Goal: Task Accomplishment & Management: Use online tool/utility

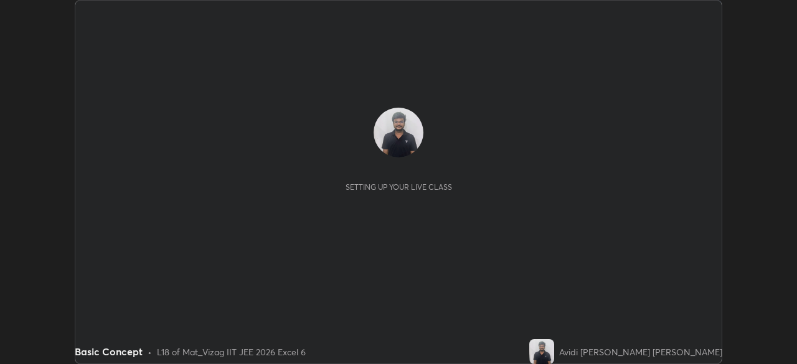
scroll to position [364, 797]
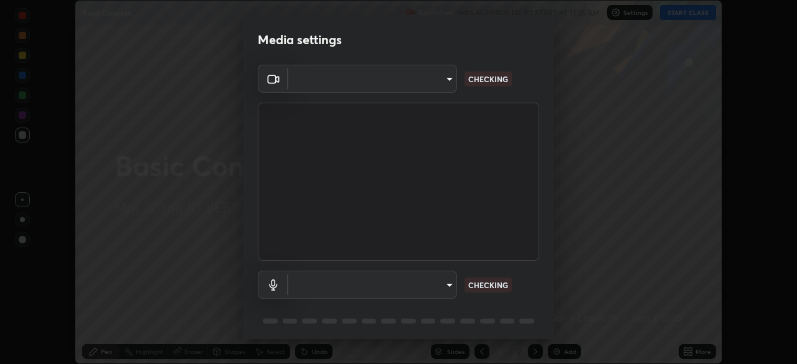
click at [683, 16] on div "Media settings ​ CHECKING ​ CHECKING 1 / 5 Next" at bounding box center [398, 182] width 797 height 364
type input "f87ce384ab36e47ffe9a03013e30805c343f37a4a28eaffacdf6a34288714473"
type input "d7e62ded21ecf09c1f3ae46f33ea24a250001f776853c6e80e5ff848832aeee5"
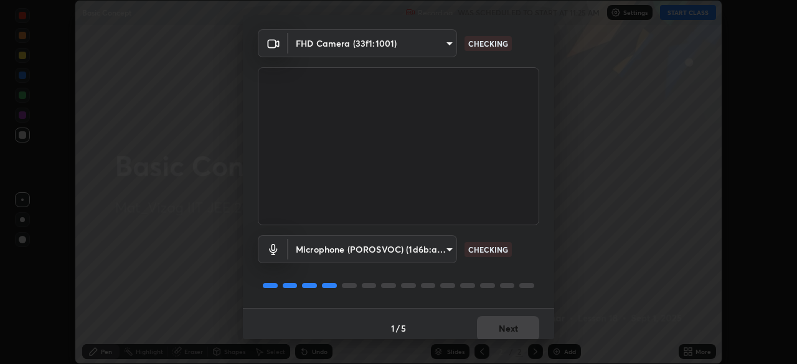
scroll to position [44, 0]
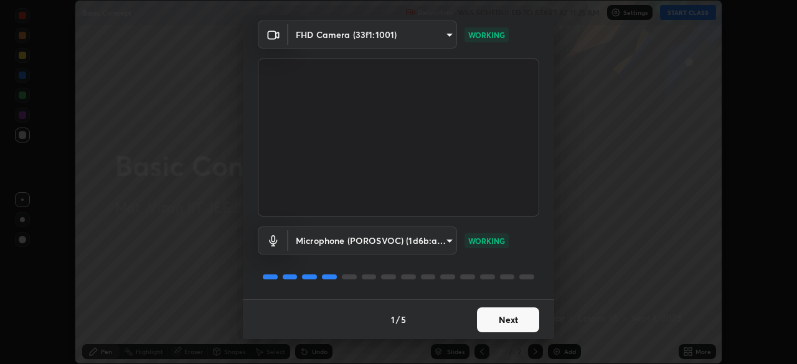
click at [502, 318] on button "Next" at bounding box center [508, 320] width 62 height 25
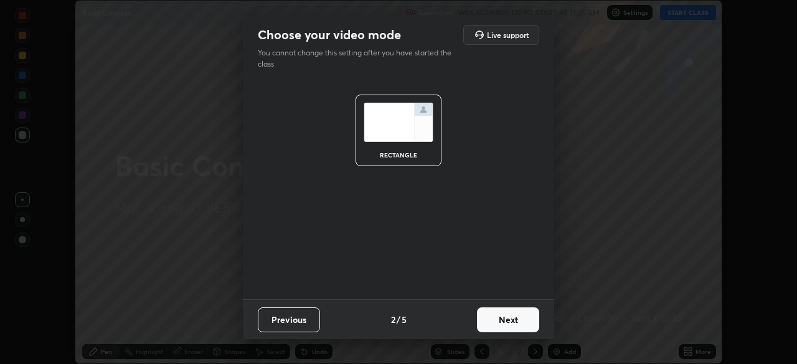
click at [508, 322] on button "Next" at bounding box center [508, 320] width 62 height 25
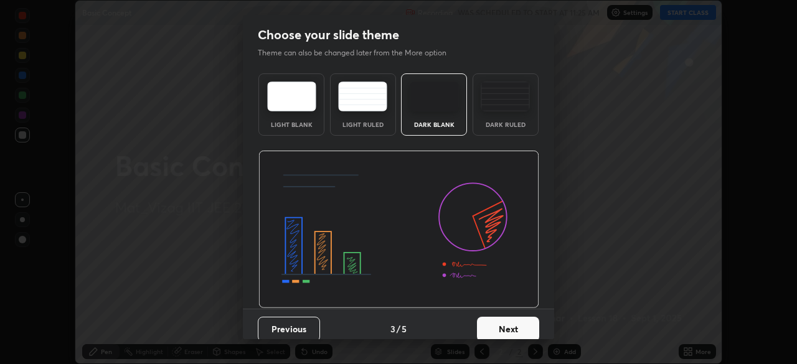
click at [511, 327] on button "Next" at bounding box center [508, 329] width 62 height 25
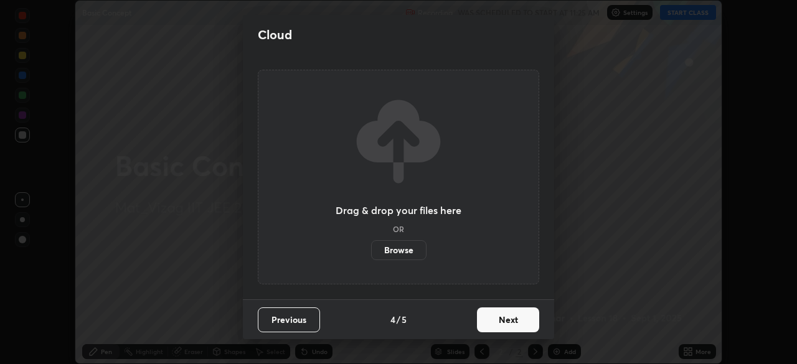
click at [511, 326] on button "Next" at bounding box center [508, 320] width 62 height 25
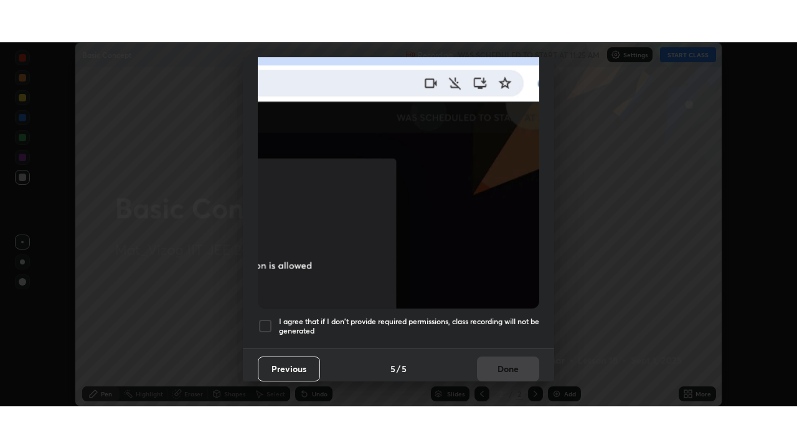
scroll to position [298, 0]
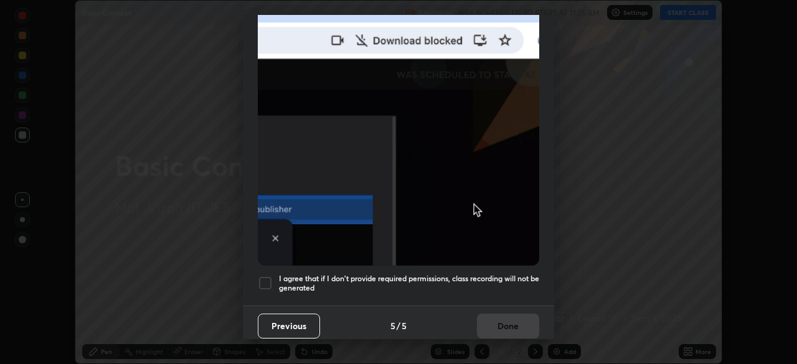
click at [265, 276] on div at bounding box center [265, 283] width 15 height 15
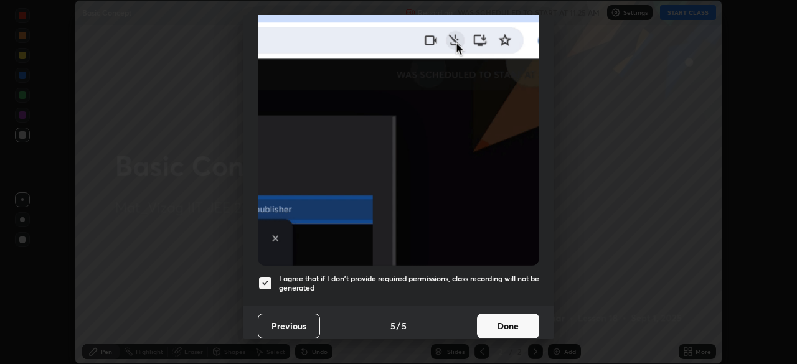
click at [504, 319] on button "Done" at bounding box center [508, 326] width 62 height 25
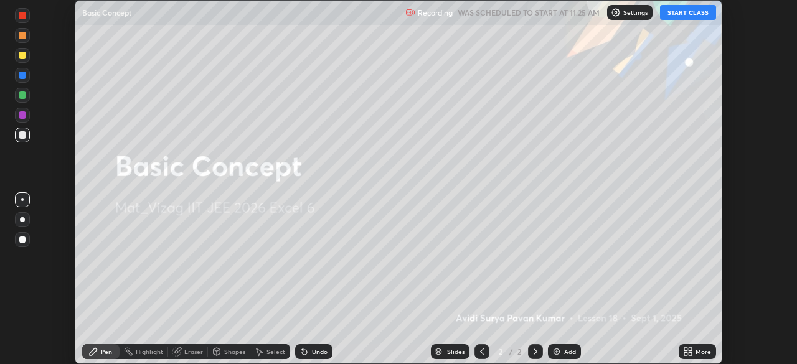
click at [559, 353] on img at bounding box center [557, 352] width 10 height 10
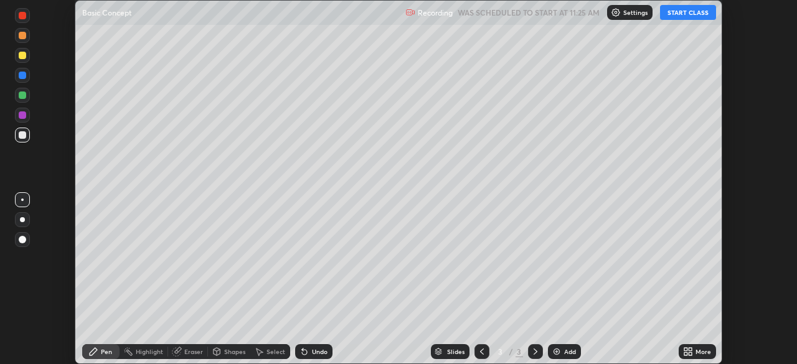
click at [683, 16] on button "START CLASS" at bounding box center [688, 12] width 56 height 15
click at [693, 351] on icon at bounding box center [688, 352] width 10 height 10
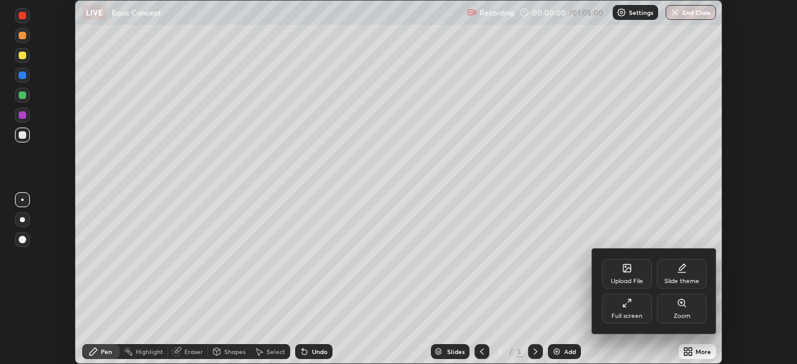
click at [630, 313] on div "Full screen" at bounding box center [627, 316] width 31 height 6
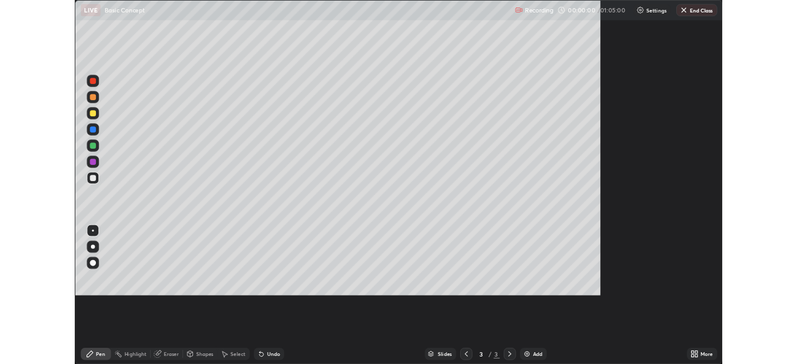
scroll to position [448, 797]
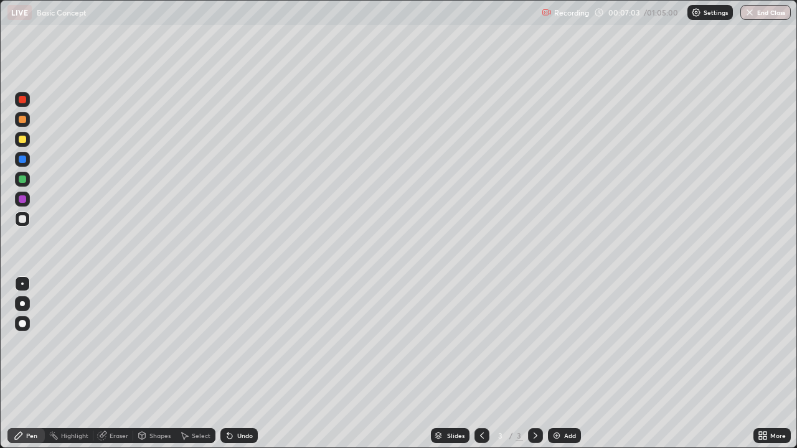
click at [560, 364] on div "Add" at bounding box center [564, 435] width 33 height 15
click at [567, 364] on div "Add" at bounding box center [570, 436] width 12 height 6
click at [121, 364] on div "Eraser" at bounding box center [119, 436] width 19 height 6
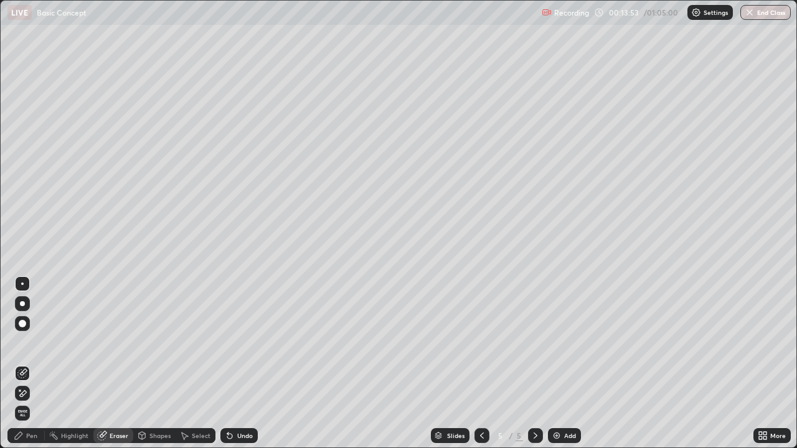
click at [27, 364] on div "Pen" at bounding box center [31, 436] width 11 height 6
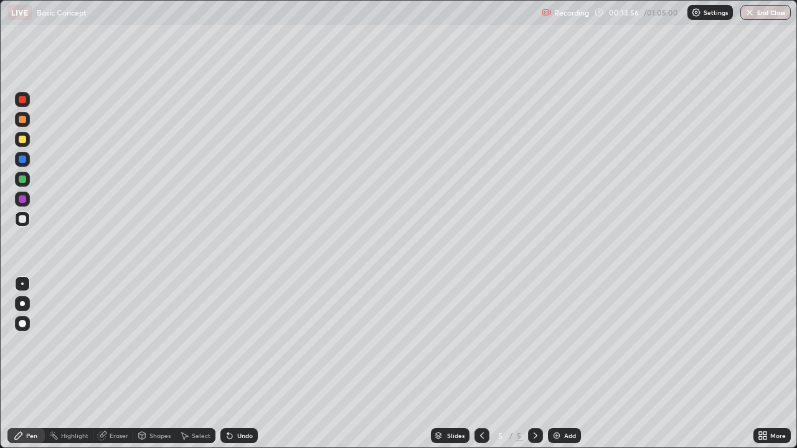
click at [112, 364] on div "Eraser" at bounding box center [119, 436] width 19 height 6
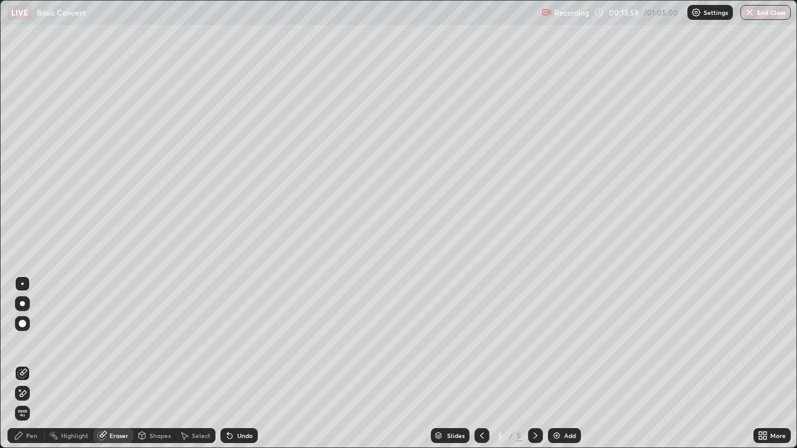
click at [26, 364] on div "Pen" at bounding box center [25, 435] width 37 height 15
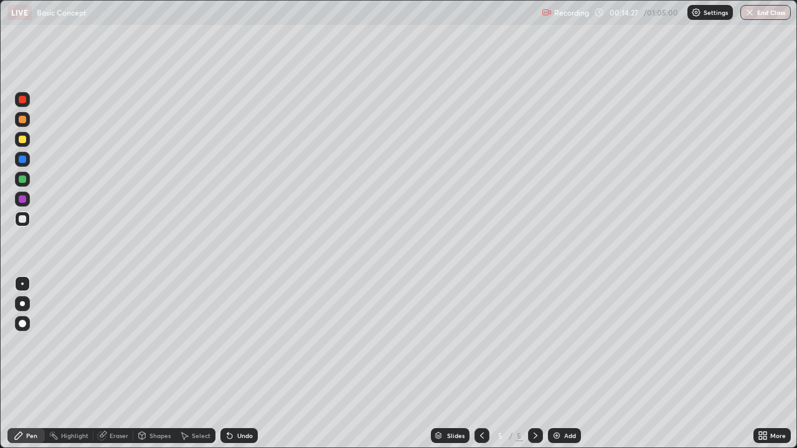
click at [118, 364] on div "Eraser" at bounding box center [119, 436] width 19 height 6
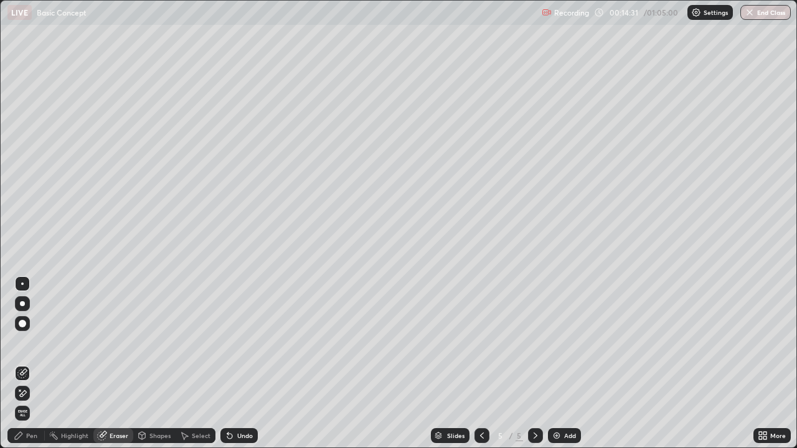
click at [26, 364] on div "Pen" at bounding box center [25, 435] width 37 height 15
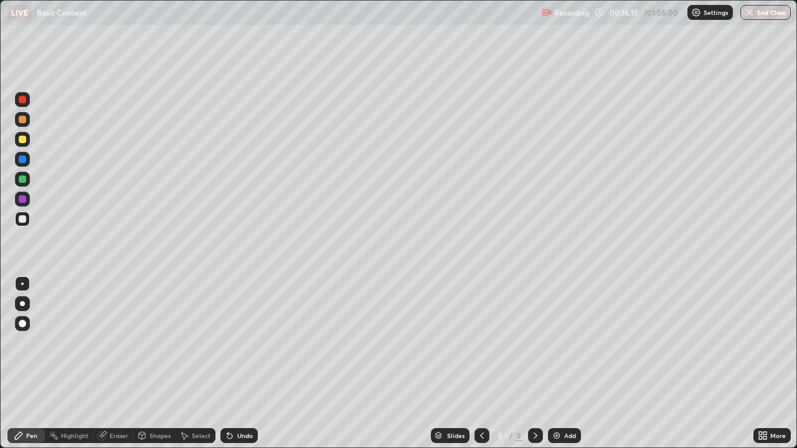
click at [564, 364] on div "Add" at bounding box center [564, 435] width 33 height 15
click at [478, 364] on icon at bounding box center [482, 436] width 10 height 10
click at [559, 364] on img at bounding box center [557, 436] width 10 height 10
click at [475, 364] on div at bounding box center [482, 435] width 15 height 15
click at [116, 364] on div "Eraser" at bounding box center [119, 436] width 19 height 6
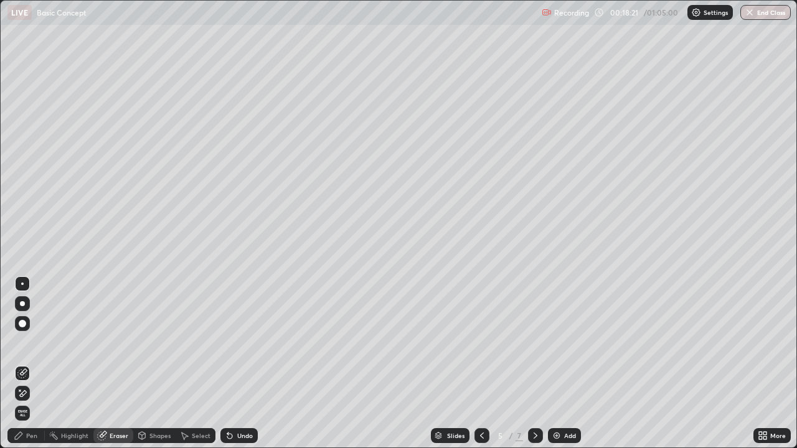
click at [31, 364] on div "Pen" at bounding box center [31, 436] width 11 height 6
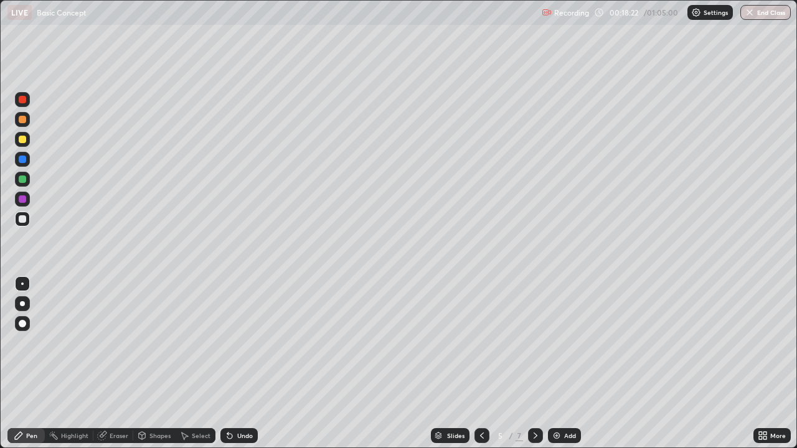
click at [30, 364] on div "Pen" at bounding box center [31, 436] width 11 height 6
click at [565, 364] on div "Add" at bounding box center [570, 436] width 12 height 6
click at [120, 364] on div "Eraser" at bounding box center [119, 436] width 19 height 6
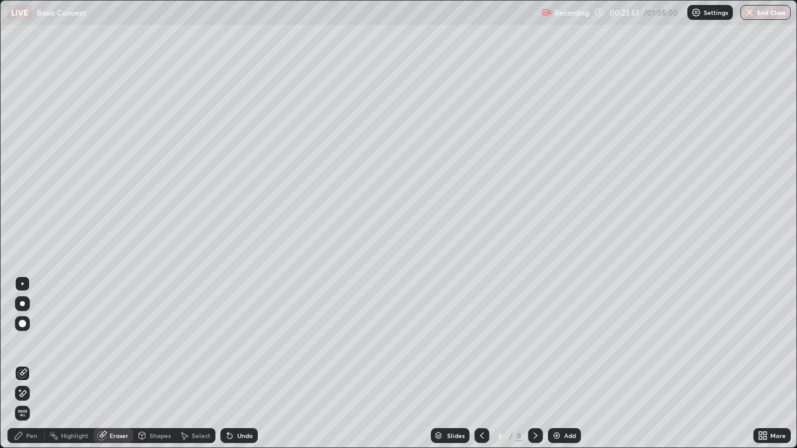
click at [23, 364] on icon at bounding box center [19, 436] width 10 height 10
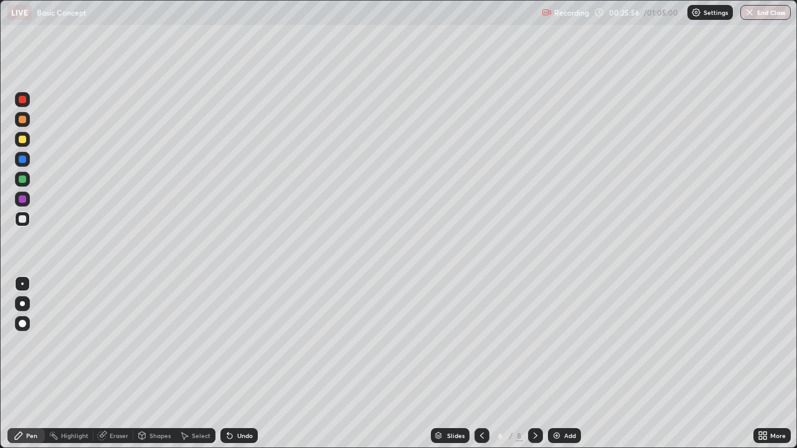
click at [560, 364] on div "Add" at bounding box center [564, 435] width 33 height 15
click at [116, 364] on div "Eraser" at bounding box center [119, 436] width 19 height 6
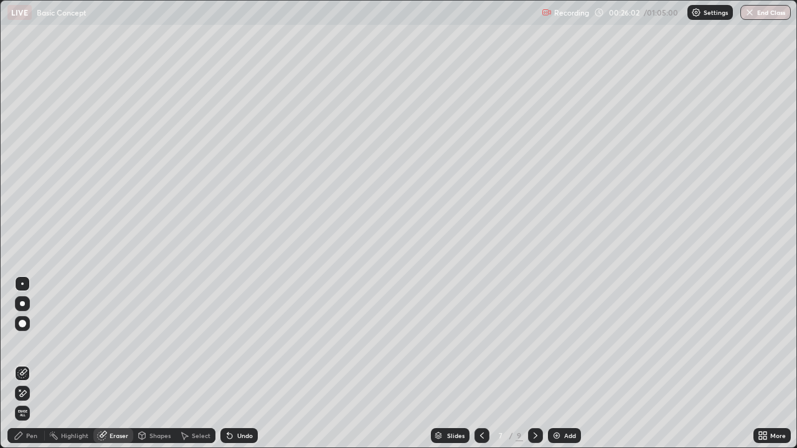
click at [28, 364] on div "Pen" at bounding box center [25, 435] width 37 height 15
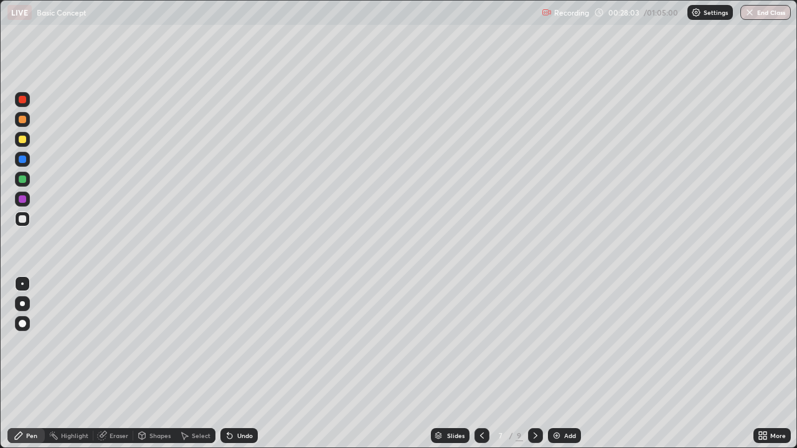
click at [567, 364] on div "Add" at bounding box center [564, 435] width 33 height 15
click at [154, 364] on div "Shapes" at bounding box center [154, 435] width 42 height 15
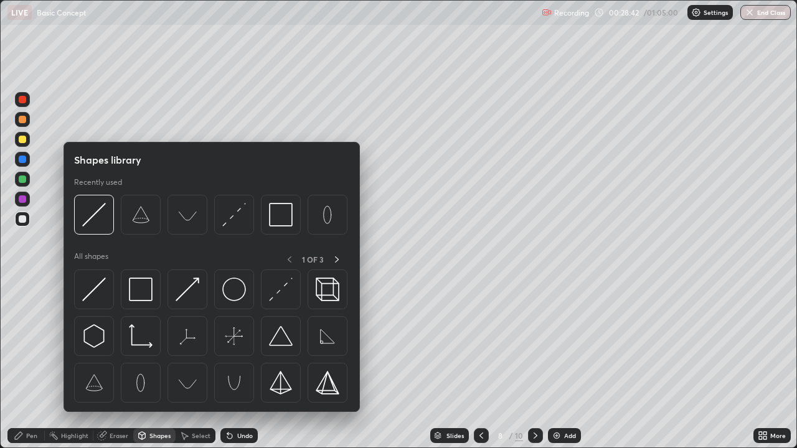
click at [150, 364] on div "Shapes" at bounding box center [159, 436] width 21 height 6
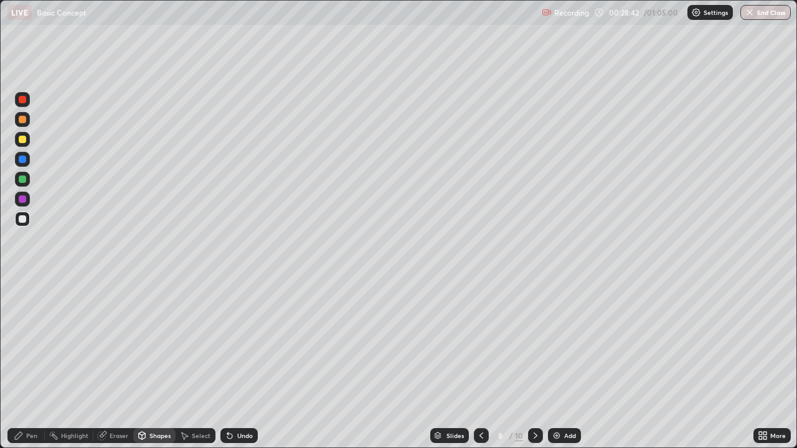
click at [116, 364] on div "Eraser" at bounding box center [119, 436] width 19 height 6
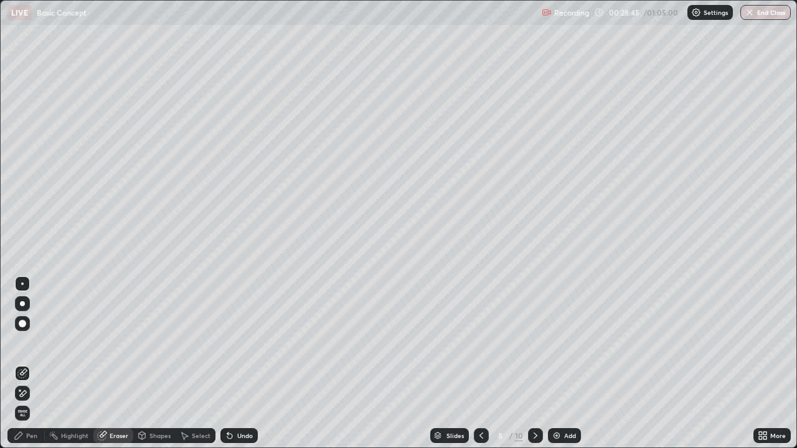
click at [27, 364] on div "Pen" at bounding box center [25, 435] width 37 height 15
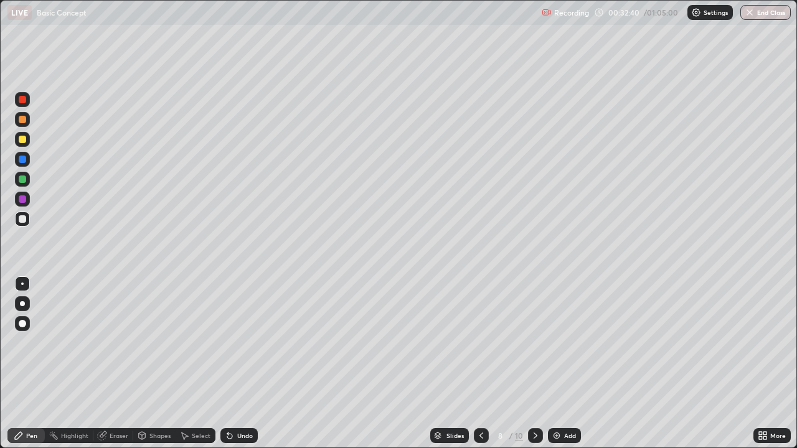
click at [572, 364] on div "Add" at bounding box center [570, 436] width 12 height 6
click at [568, 364] on div "Add" at bounding box center [570, 436] width 12 height 6
click at [557, 364] on div "Add" at bounding box center [564, 435] width 33 height 15
click at [564, 364] on div "Add" at bounding box center [570, 436] width 12 height 6
click at [122, 364] on div "Eraser" at bounding box center [119, 436] width 19 height 6
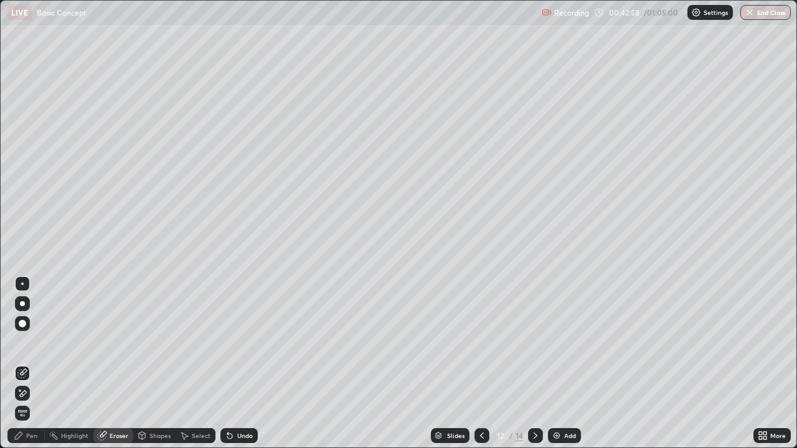
click at [27, 364] on div "Pen" at bounding box center [31, 436] width 11 height 6
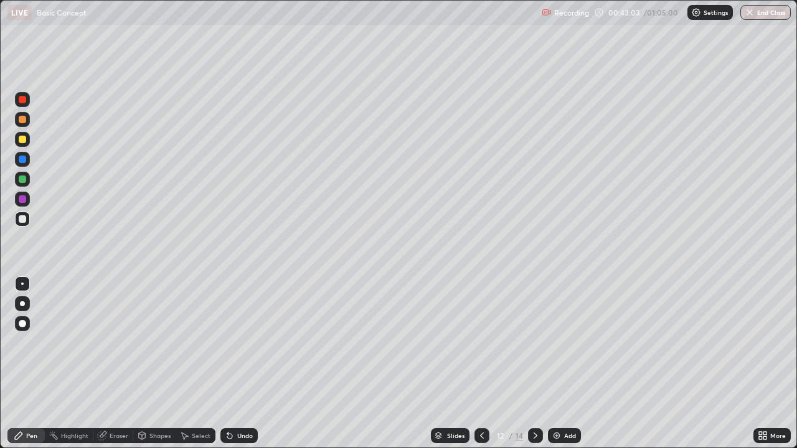
click at [480, 364] on icon at bounding box center [482, 436] width 10 height 10
click at [534, 364] on icon at bounding box center [536, 436] width 10 height 10
click at [478, 364] on div at bounding box center [482, 435] width 15 height 15
click at [567, 364] on div "Add" at bounding box center [564, 435] width 33 height 15
click at [562, 364] on div "Add" at bounding box center [564, 435] width 33 height 15
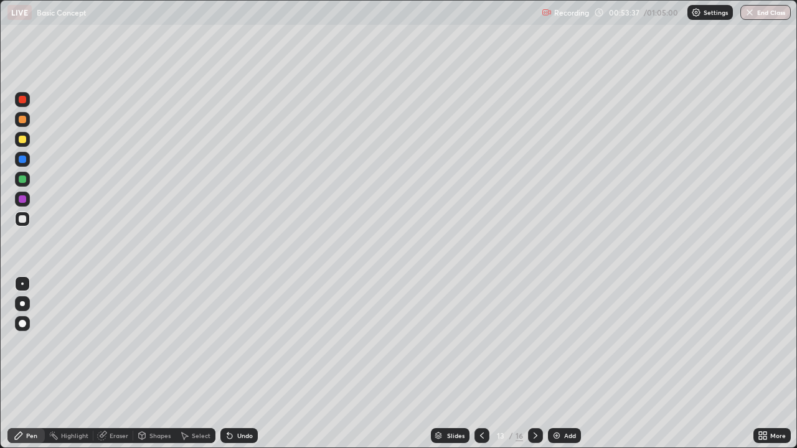
click at [123, 364] on div "Eraser" at bounding box center [119, 436] width 19 height 6
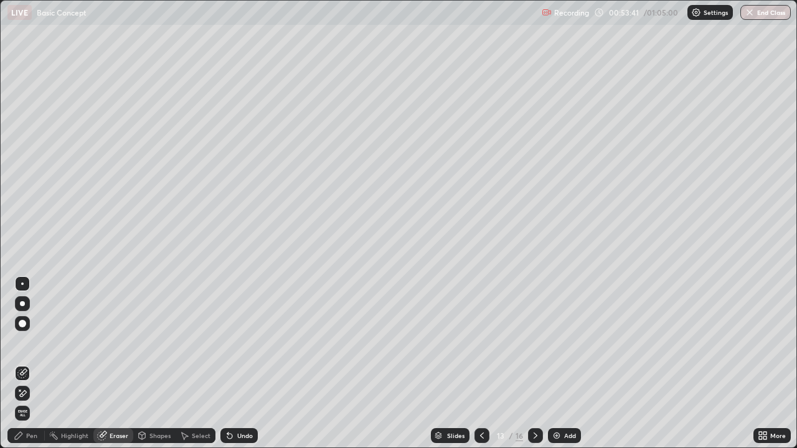
click at [31, 364] on div "Pen" at bounding box center [31, 436] width 11 height 6
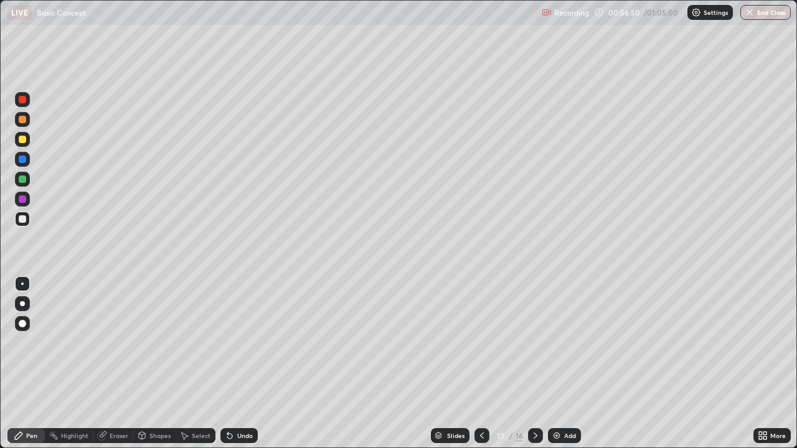
click at [9, 361] on div "Erase all" at bounding box center [22, 224] width 30 height 399
click at [780, 5] on button "End Class" at bounding box center [765, 12] width 50 height 15
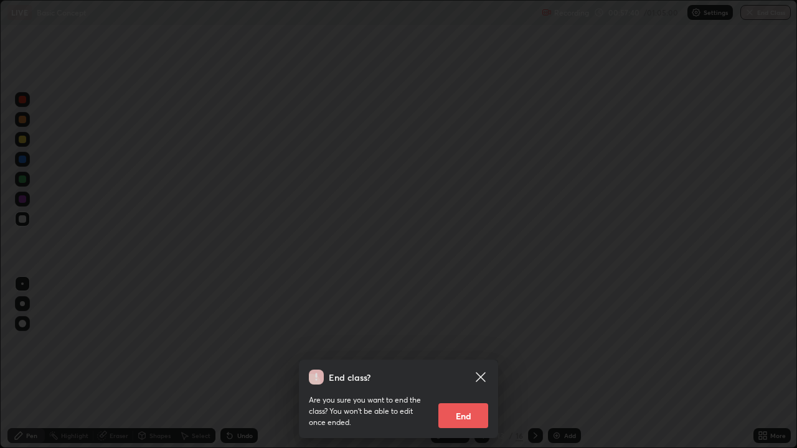
click at [470, 364] on button "End" at bounding box center [463, 416] width 50 height 25
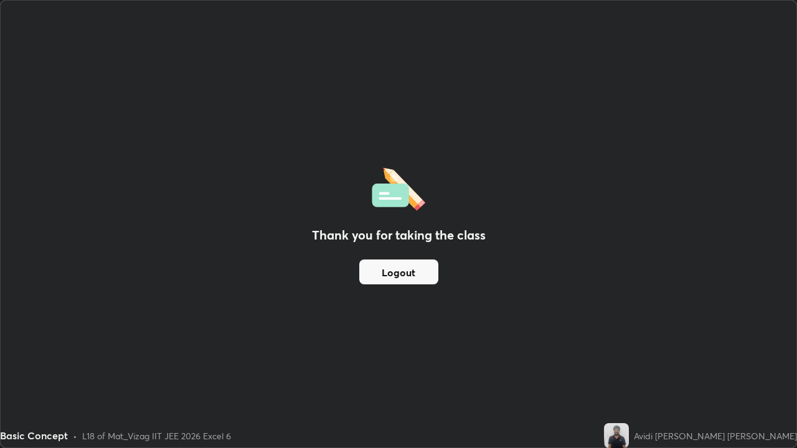
click at [418, 278] on button "Logout" at bounding box center [398, 272] width 79 height 25
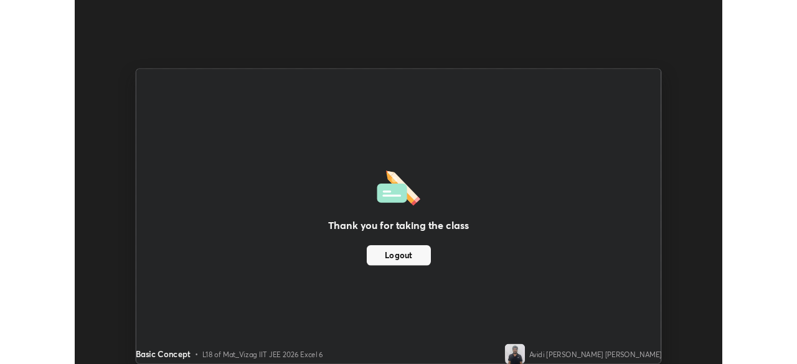
scroll to position [61912, 61479]
